Goal: Information Seeking & Learning: Understand process/instructions

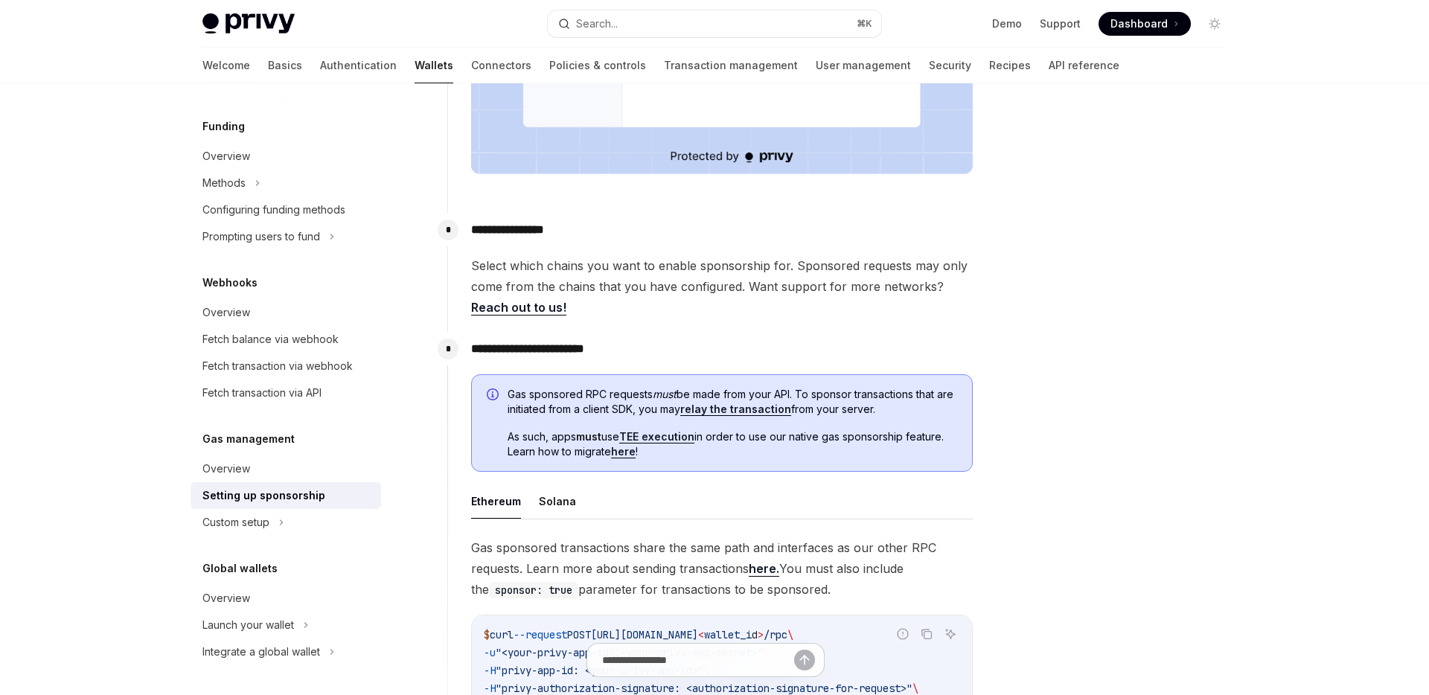
scroll to position [616, 0]
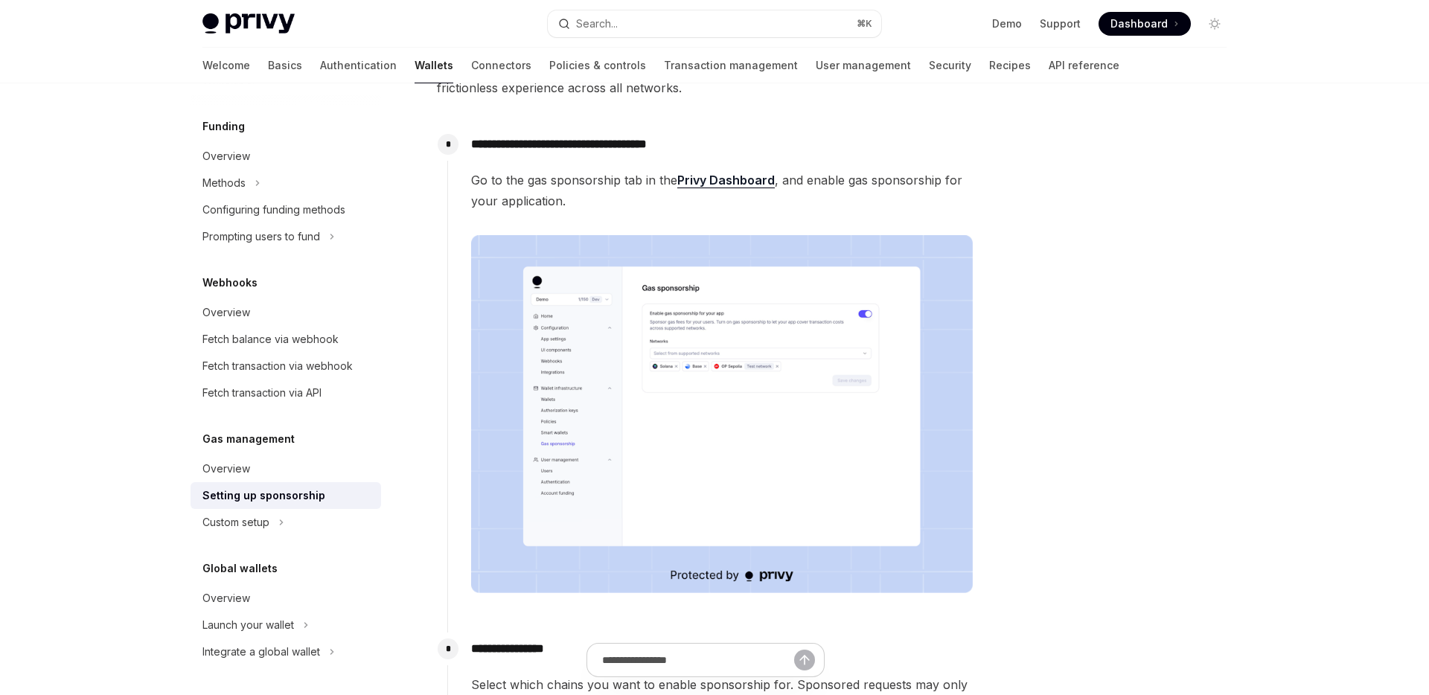
scroll to position [125, 0]
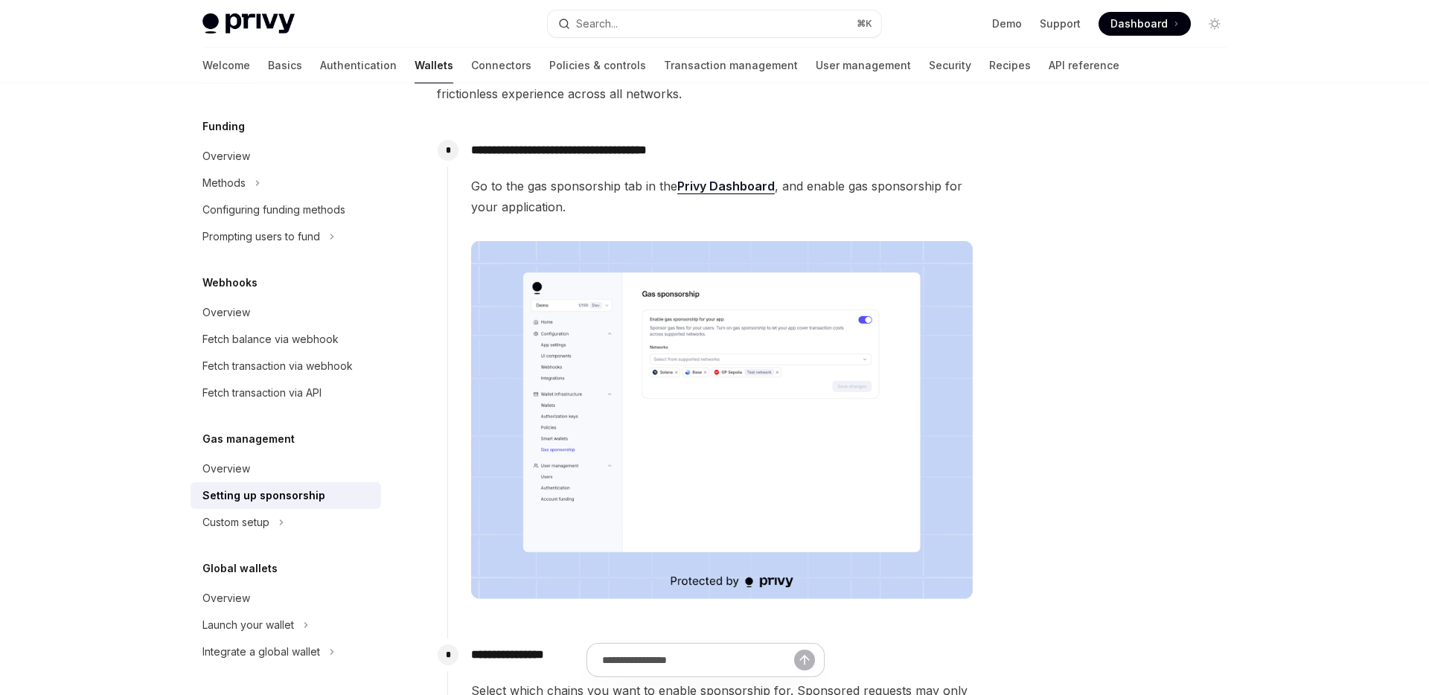
click at [743, 186] on link "Privy Dashboard" at bounding box center [726, 187] width 98 height 16
type textarea "*"
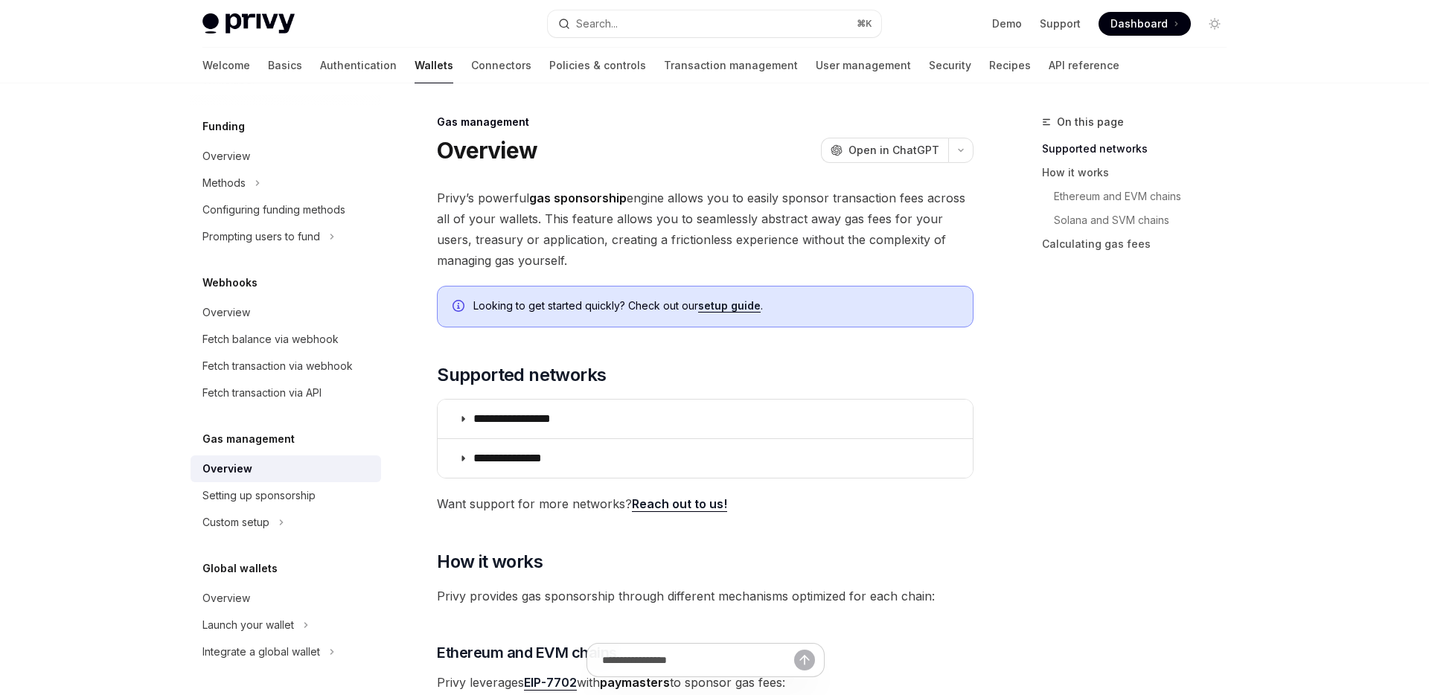
click at [665, 213] on span "Privy’s powerful gas sponsorship engine allows you to easily sponsor transactio…" at bounding box center [705, 229] width 537 height 83
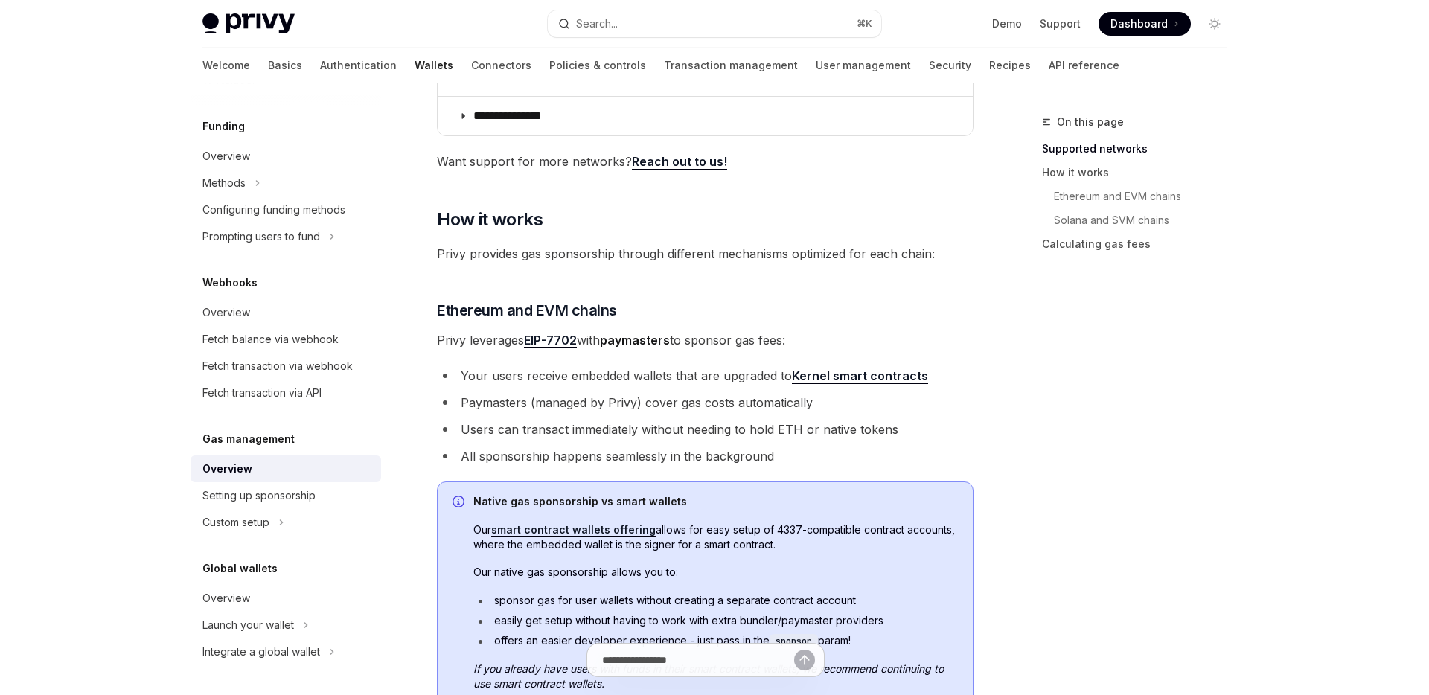
scroll to position [352, 0]
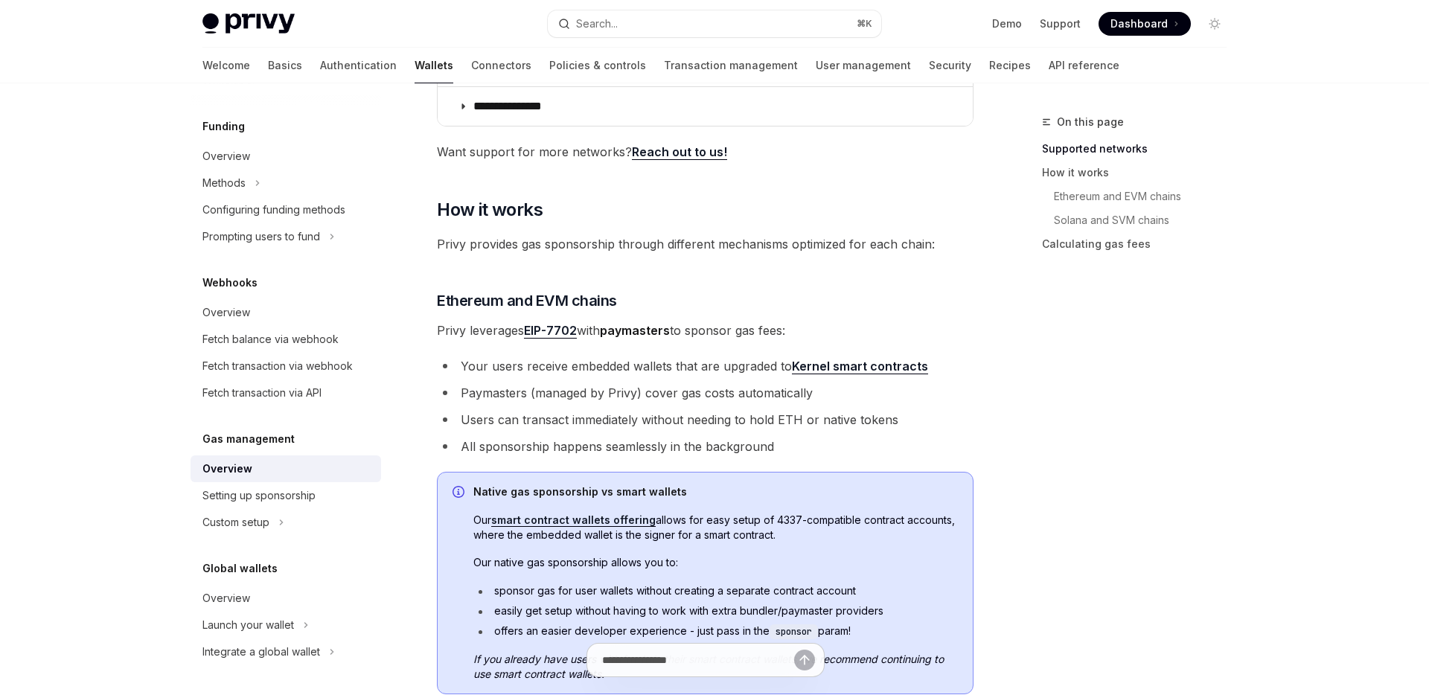
click at [578, 243] on span "Privy provides gas sponsorship through different mechanisms optimized for each …" at bounding box center [705, 244] width 537 height 21
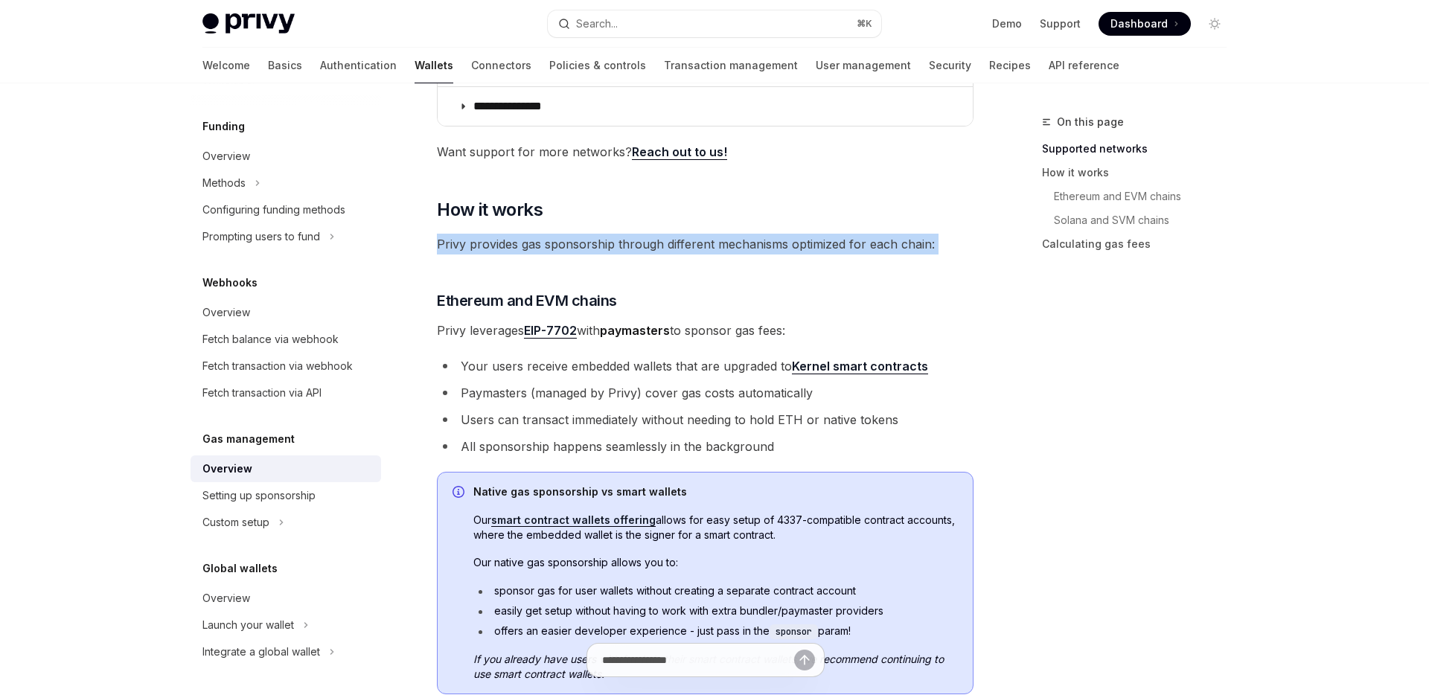
click at [578, 243] on span "Privy provides gas sponsorship through different mechanisms optimized for each …" at bounding box center [705, 244] width 537 height 21
click at [628, 242] on span "Privy provides gas sponsorship through different mechanisms optimized for each …" at bounding box center [705, 244] width 537 height 21
drag, startPoint x: 930, startPoint y: 243, endPoint x: 438, endPoint y: 246, distance: 492.0
click at [438, 246] on span "Privy provides gas sponsorship through different mechanisms optimized for each …" at bounding box center [705, 244] width 537 height 21
copy span "Privy provides gas sponsorship through different mechanisms optimized for each …"
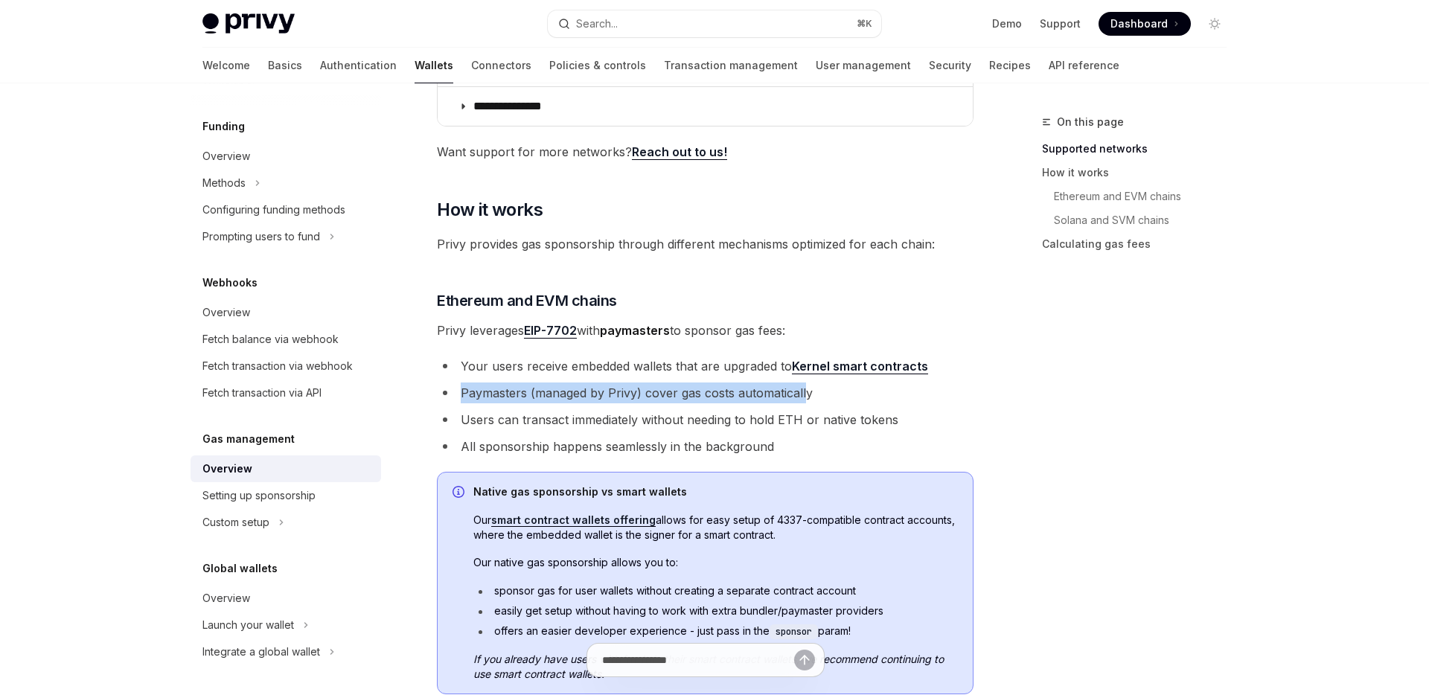
drag, startPoint x: 801, startPoint y: 394, endPoint x: 436, endPoint y: 395, distance: 364.7
click at [436, 395] on div "**********" at bounding box center [566, 590] width 822 height 1658
copy li "Paymasters (managed by Privy) cover gas costs automaticall"
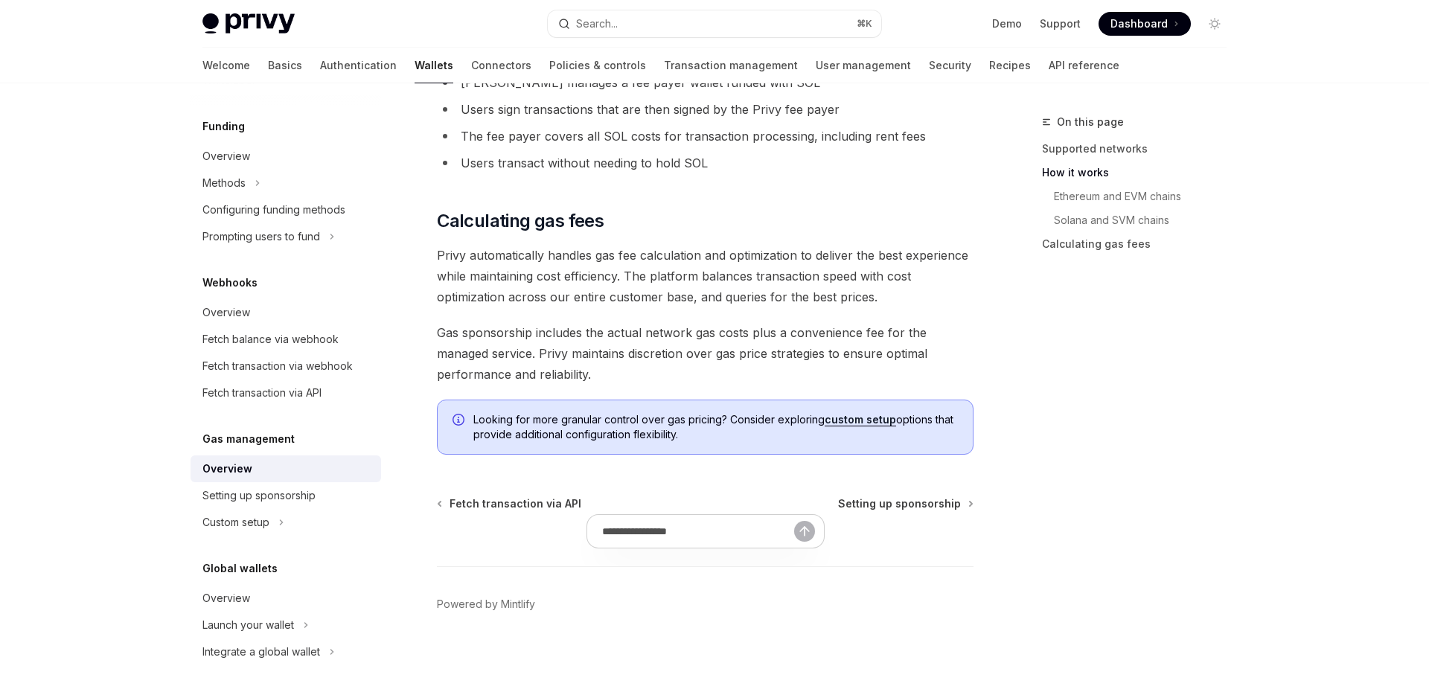
scroll to position [0, 0]
